Goal: Entertainment & Leisure: Consume media (video, audio)

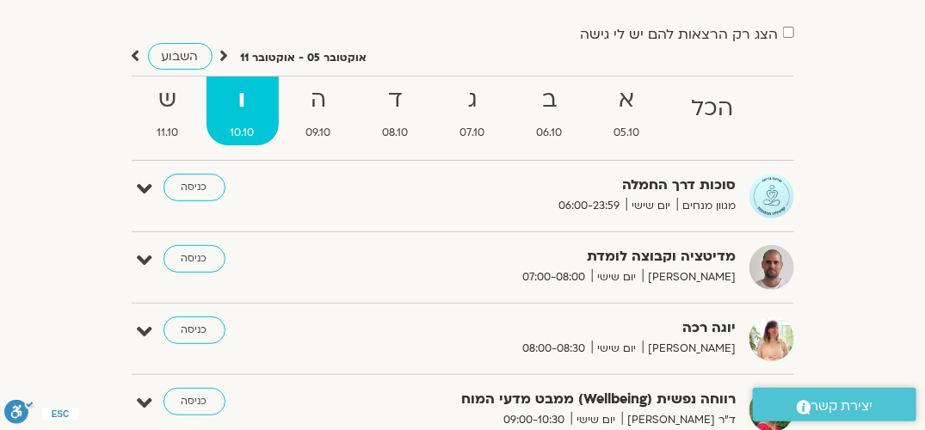
scroll to position [40, 0]
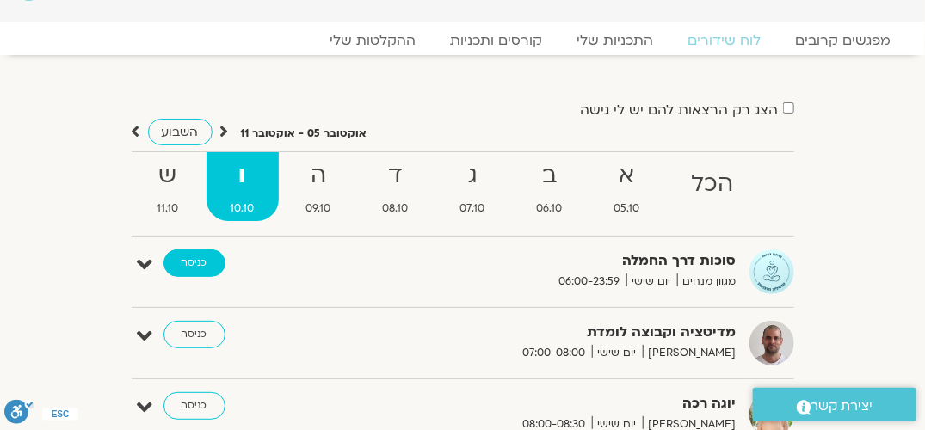
click at [195, 267] on link "כניסה" at bounding box center [195, 264] width 62 height 28
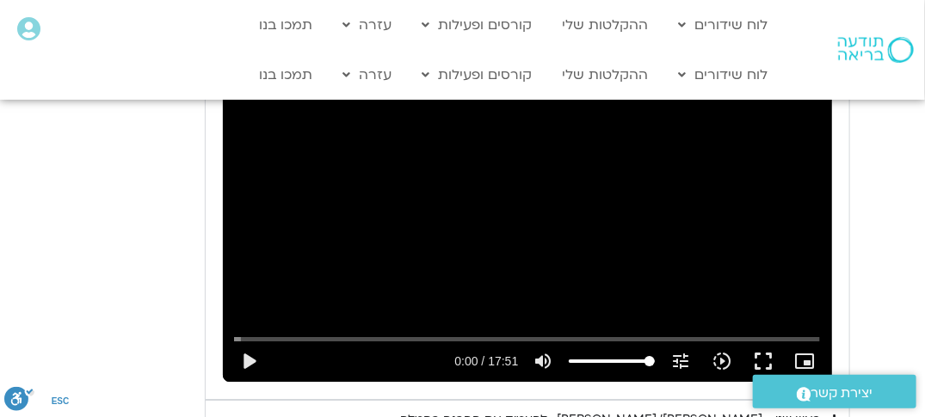
scroll to position [1863, 0]
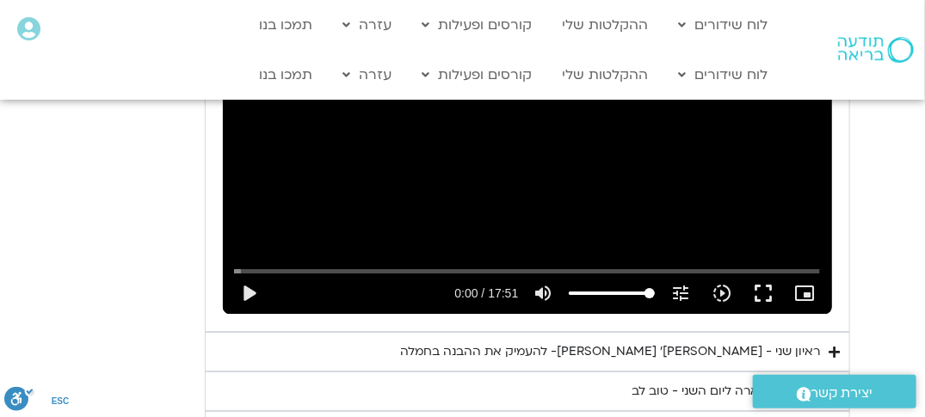
click at [839, 346] on icon "Accordion. Open links with Enter or Space, close with Escape, and navigate with…" at bounding box center [835, 352] width 11 height 13
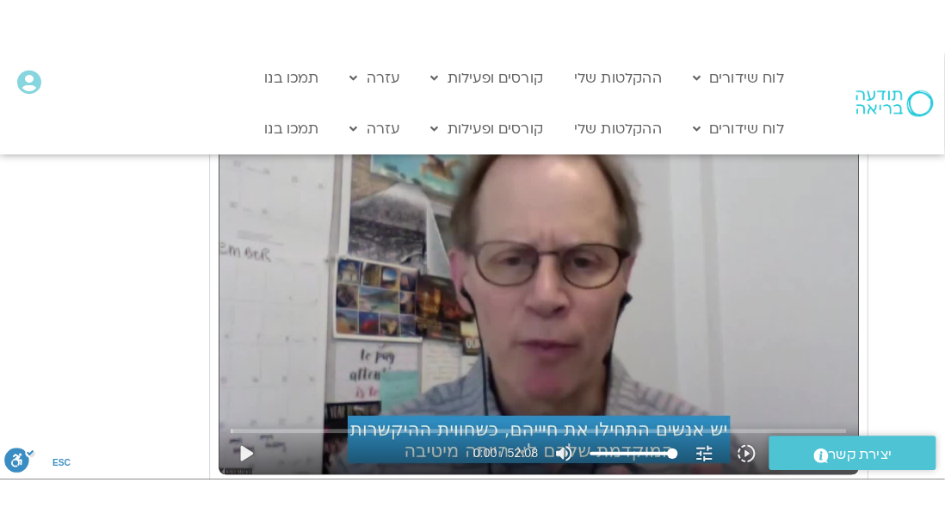
scroll to position [2207, 0]
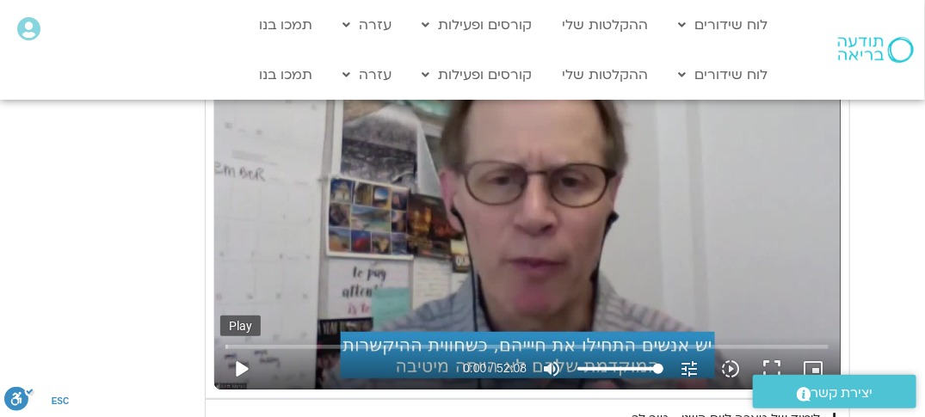
click at [242, 349] on button "play_arrow" at bounding box center [240, 369] width 41 height 41
click at [769, 349] on button "fullscreen" at bounding box center [771, 369] width 41 height 41
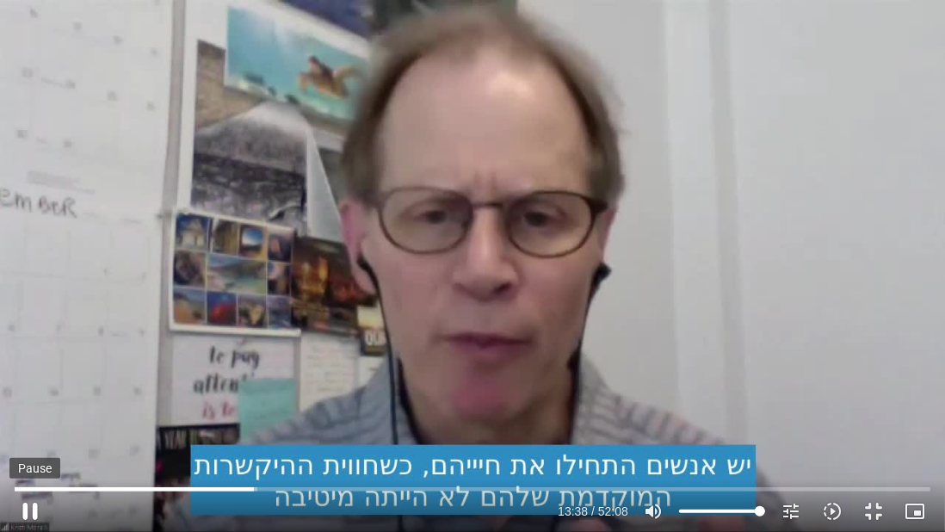
click at [28, 430] on button "pause" at bounding box center [29, 511] width 41 height 41
type input "818.298586"
